Goal: Entertainment & Leisure: Consume media (video, audio)

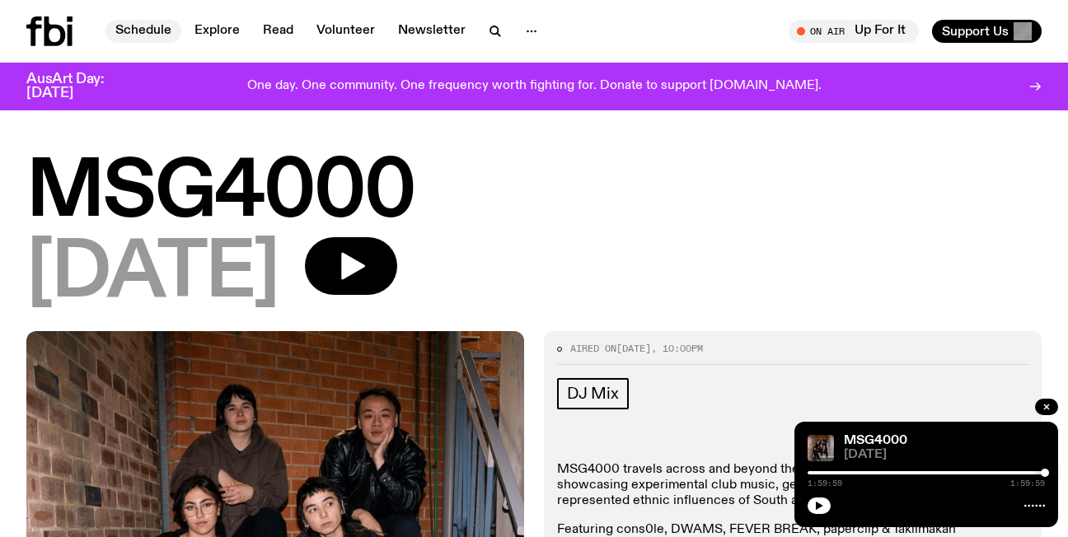
click at [147, 32] on link "Schedule" at bounding box center [143, 31] width 76 height 23
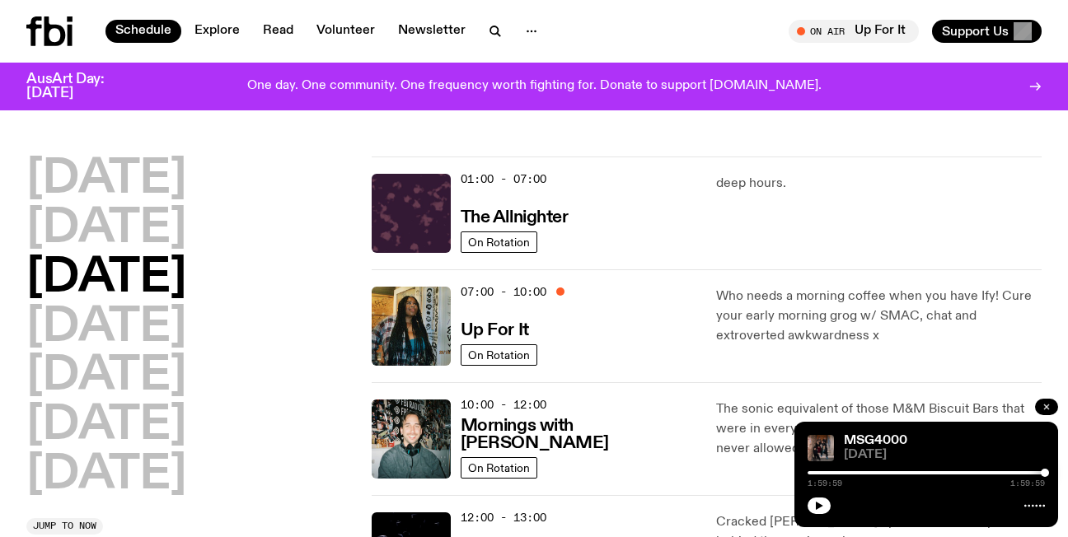
click at [1049, 406] on icon "button" at bounding box center [1046, 407] width 10 height 10
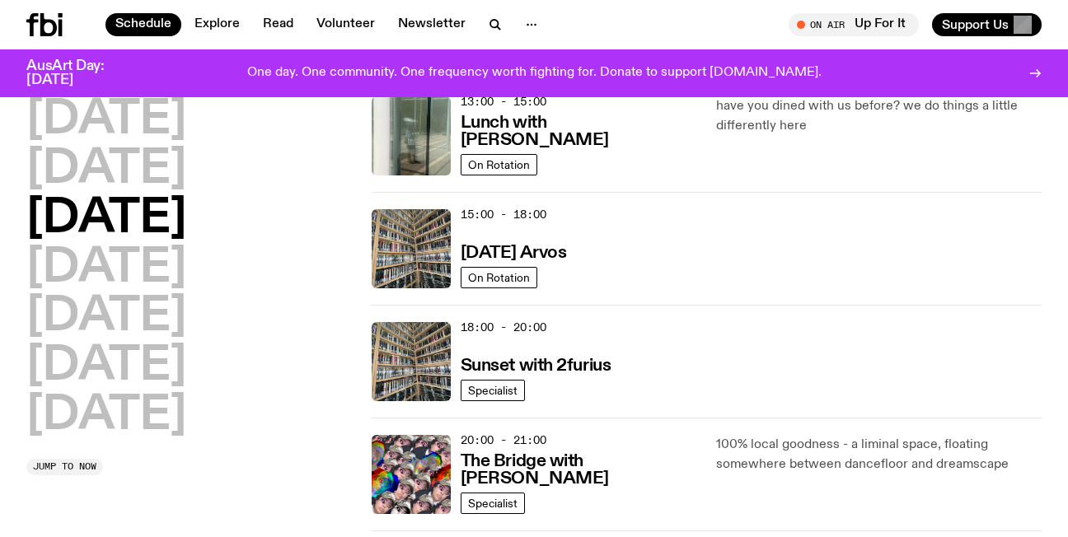
scroll to position [571, 0]
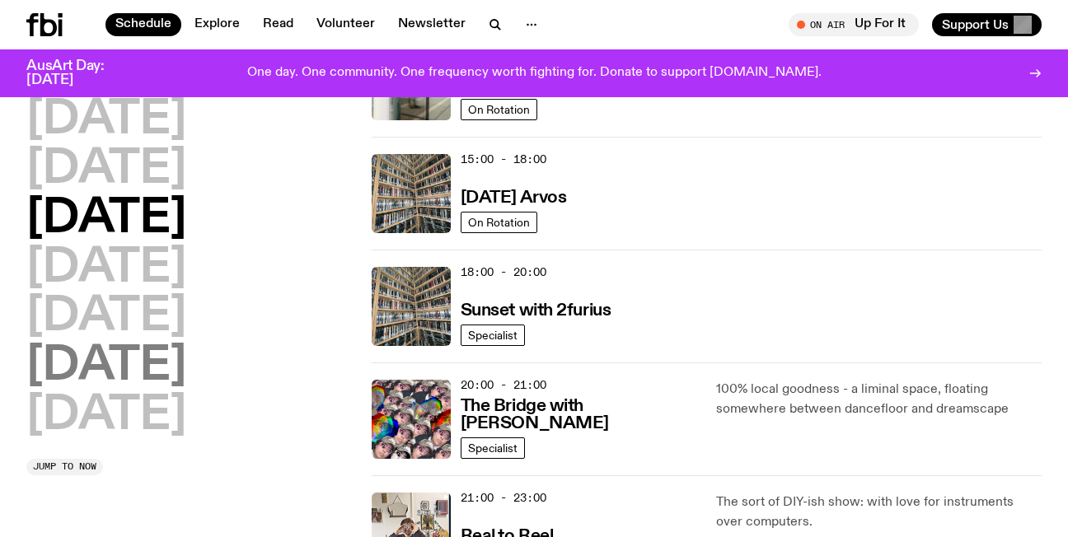
click at [160, 371] on h2 "[DATE]" at bounding box center [106, 367] width 160 height 46
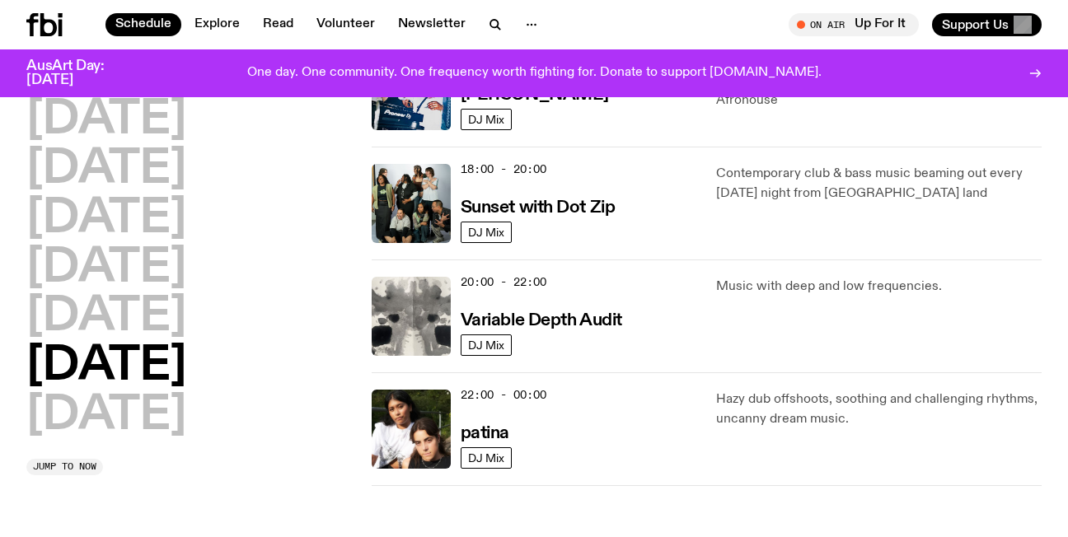
scroll to position [1089, 0]
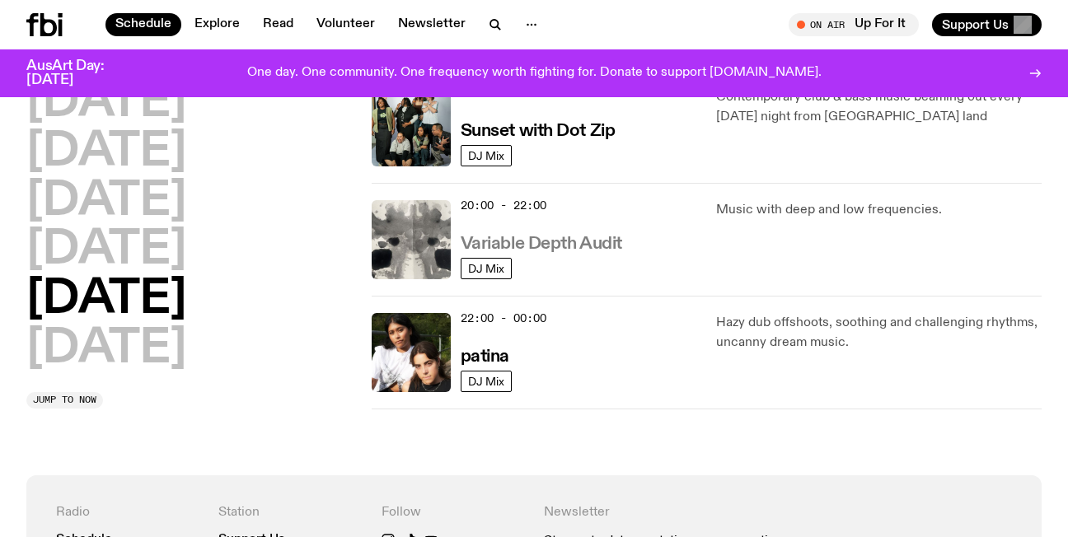
click at [542, 239] on h3 "Variable Depth Audit" at bounding box center [540, 244] width 161 height 17
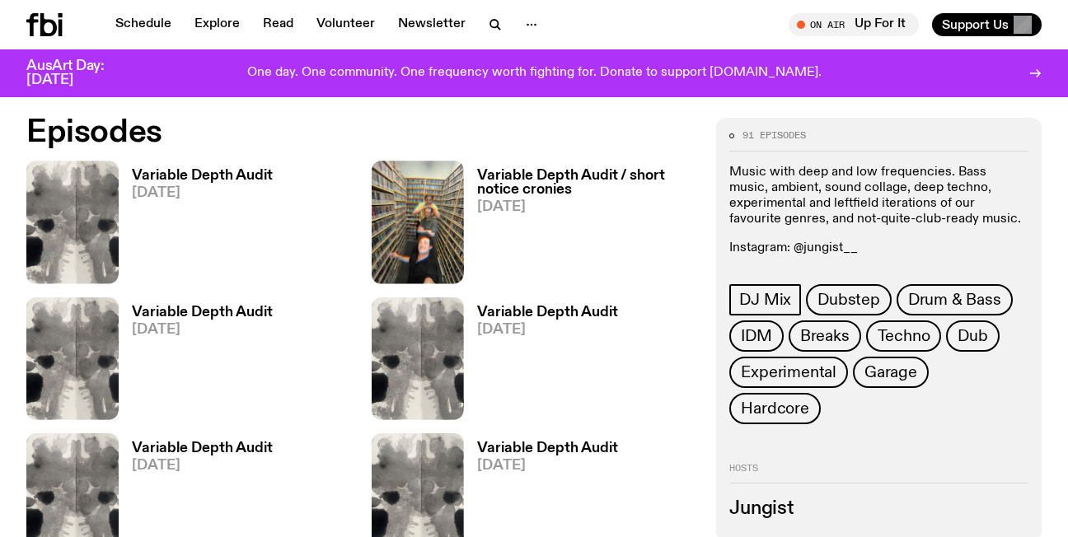
scroll to position [779, 0]
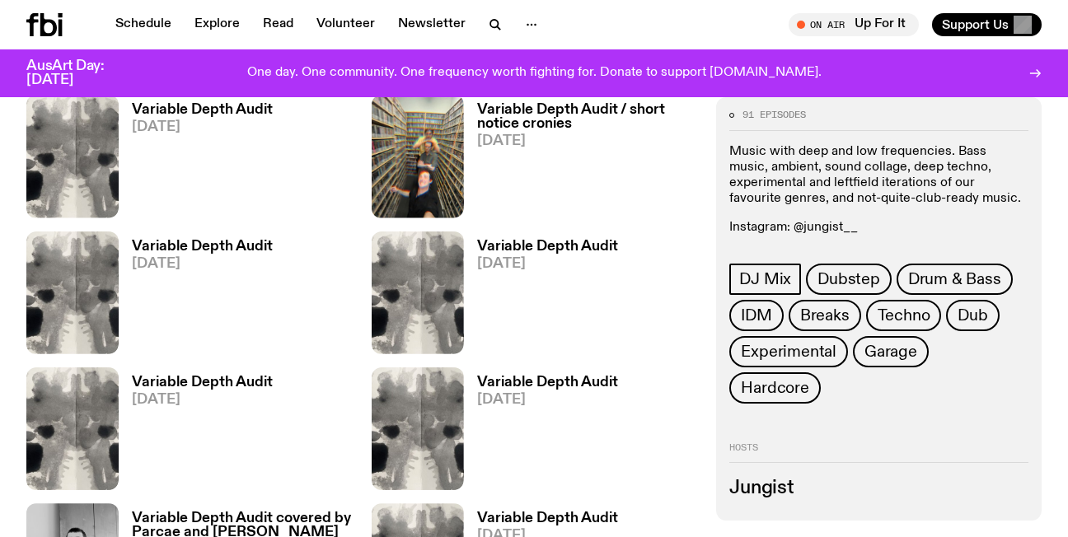
click at [505, 245] on h3 "Variable Depth Audit" at bounding box center [547, 247] width 141 height 14
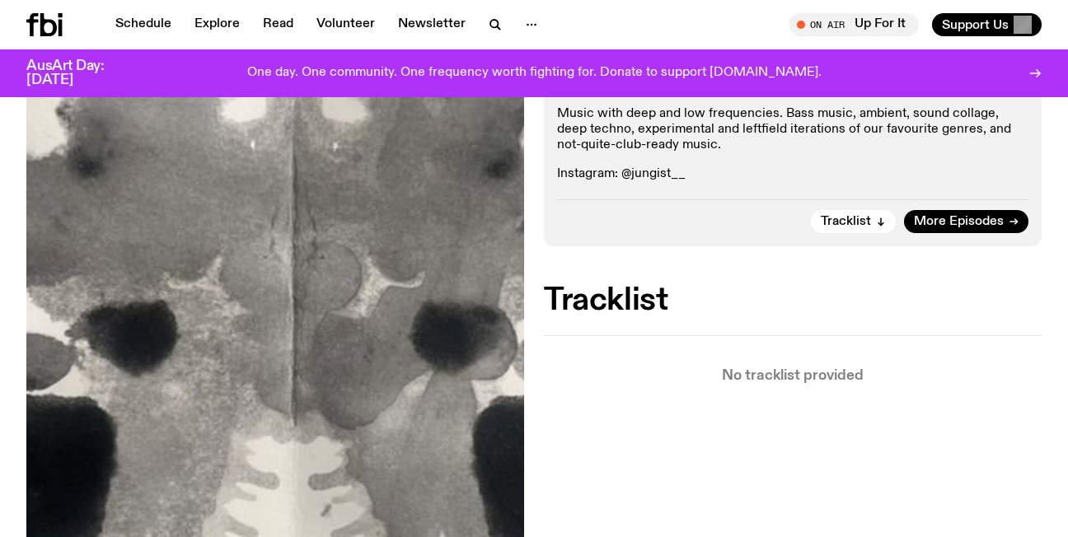
scroll to position [362, 0]
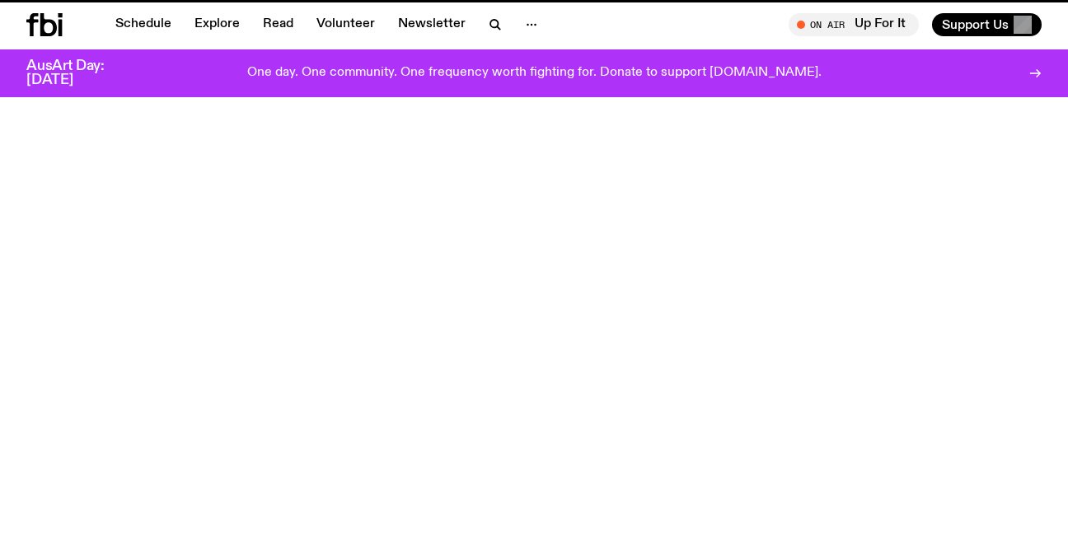
scroll to position [779, 0]
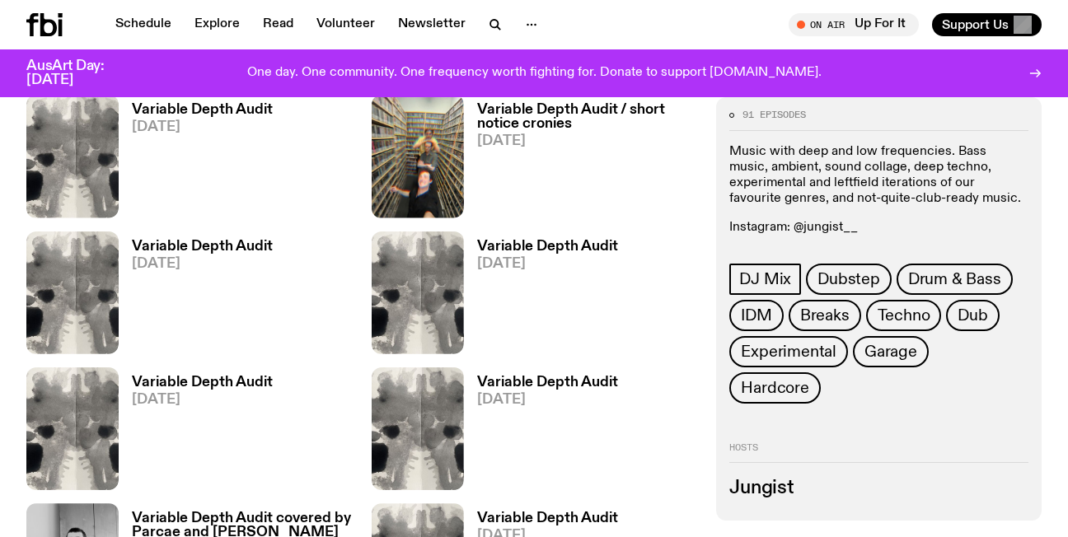
click at [185, 247] on h3 "Variable Depth Audit" at bounding box center [202, 247] width 141 height 14
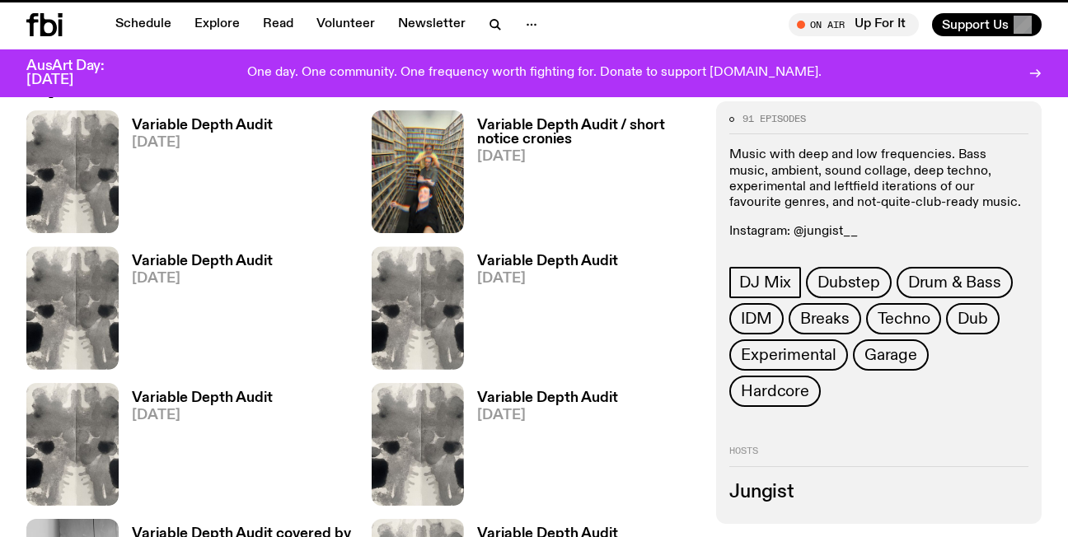
scroll to position [766, 0]
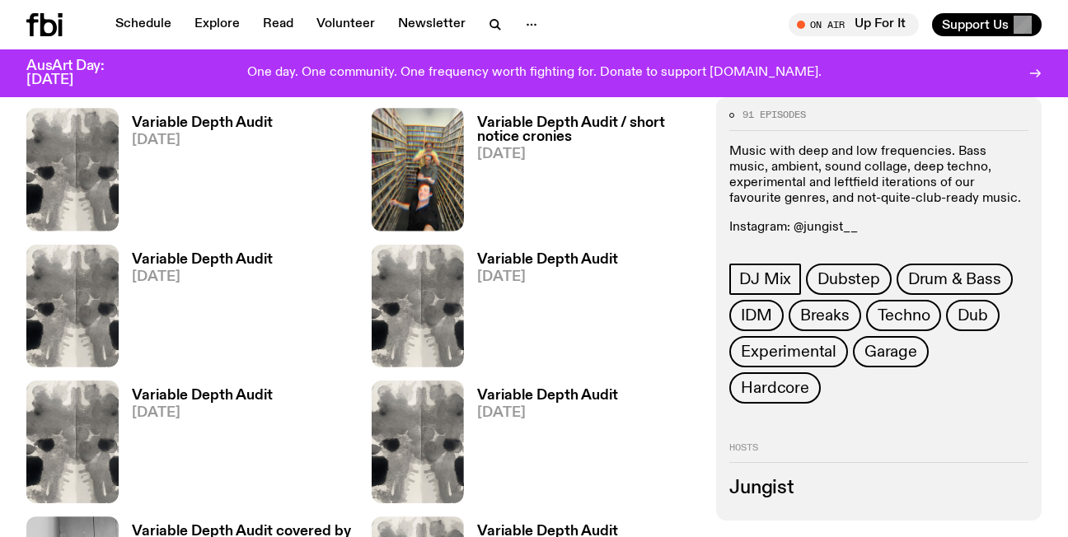
click at [516, 120] on h3 "Variable Depth Audit / short notice cronies" at bounding box center [587, 130] width 220 height 28
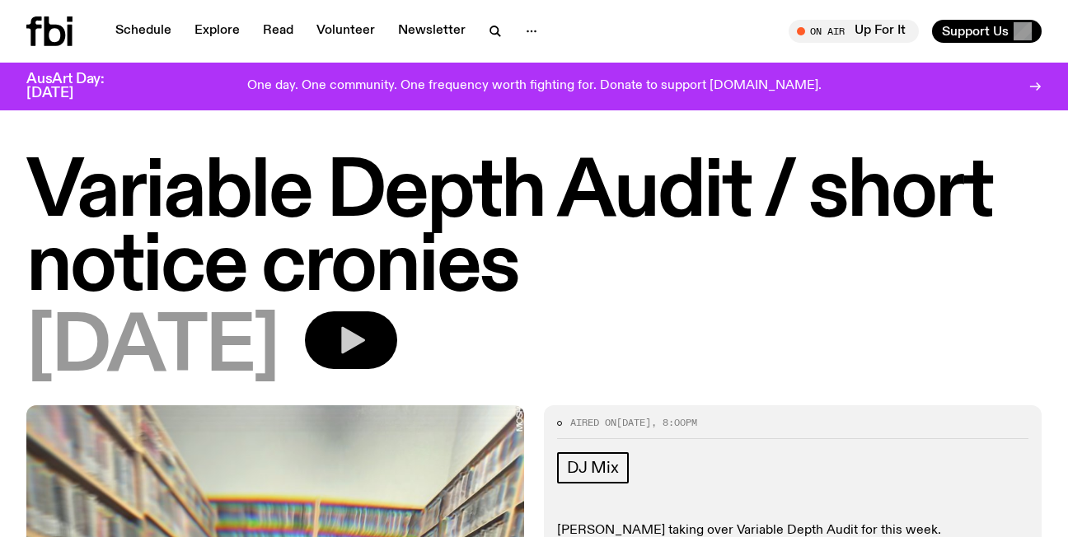
click at [365, 339] on icon "button" at bounding box center [353, 340] width 24 height 27
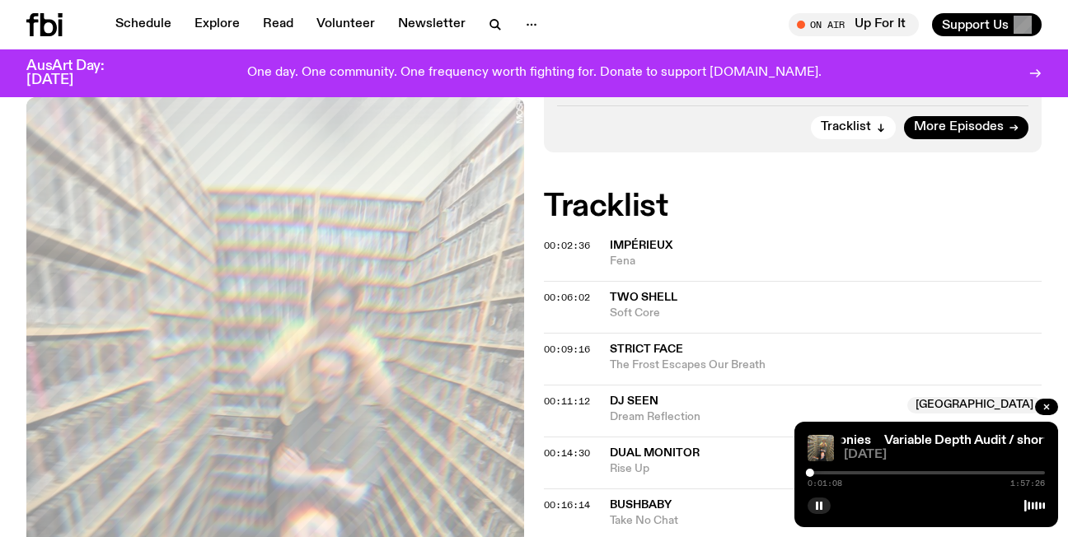
scroll to position [549, 0]
